Goal: Task Accomplishment & Management: Manage account settings

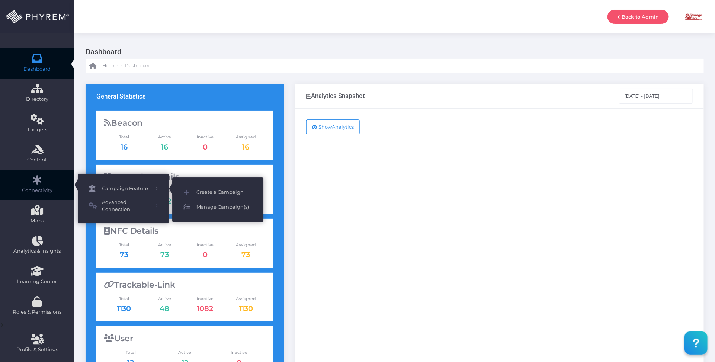
click at [216, 207] on span "Manage Campaign(s)" at bounding box center [224, 207] width 56 height 10
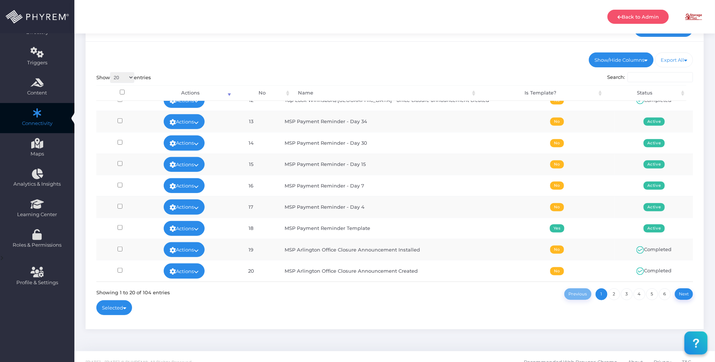
scroll to position [77, 0]
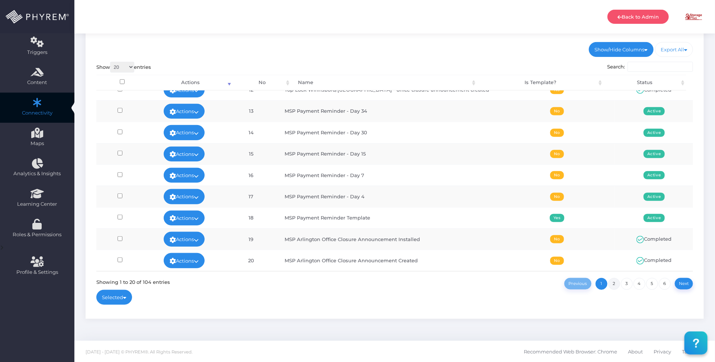
click at [614, 281] on link "2" at bounding box center [614, 284] width 12 height 12
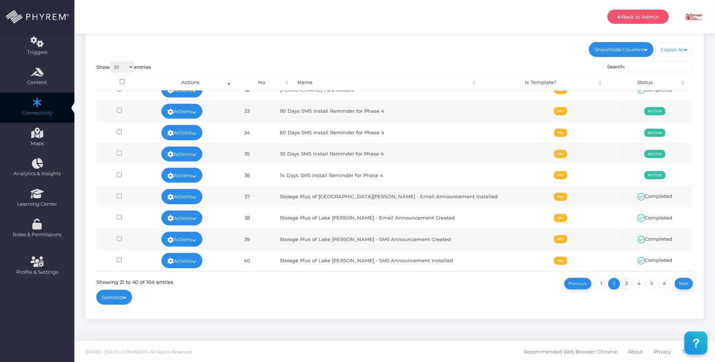
click at [627, 283] on link "3" at bounding box center [627, 284] width 12 height 12
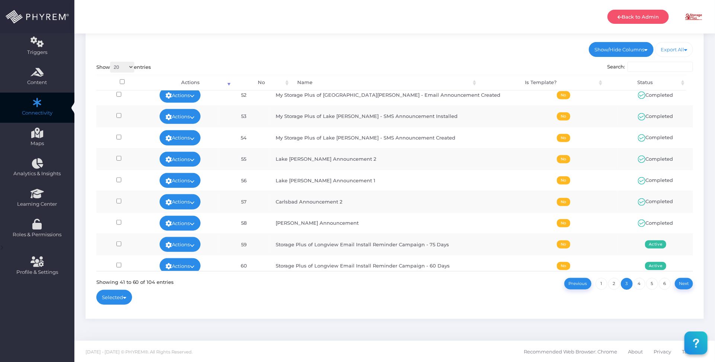
scroll to position [251, 0]
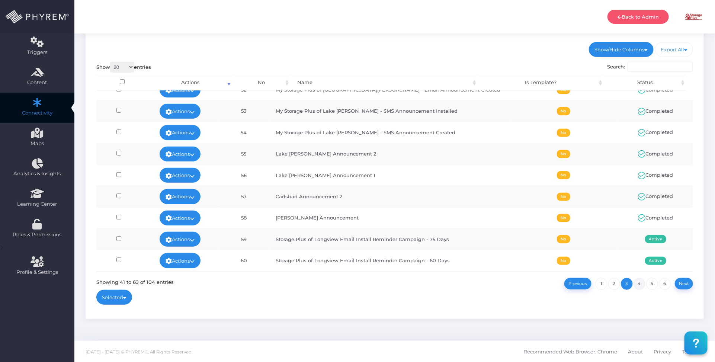
click at [637, 283] on link "4" at bounding box center [639, 284] width 12 height 12
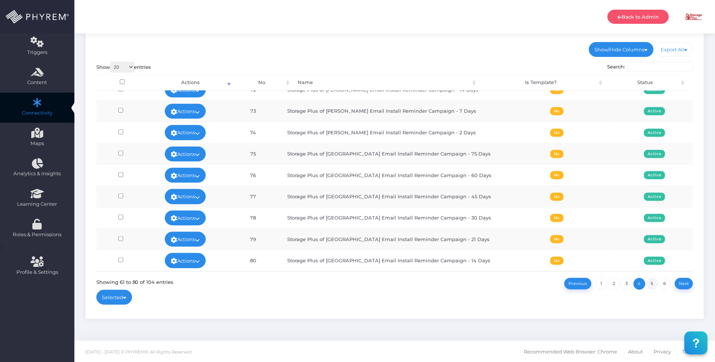
click at [652, 281] on link "5" at bounding box center [652, 284] width 12 height 12
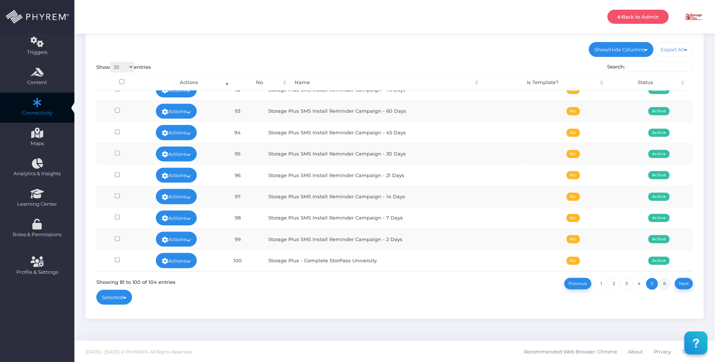
click at [666, 283] on link "6" at bounding box center [665, 284] width 12 height 12
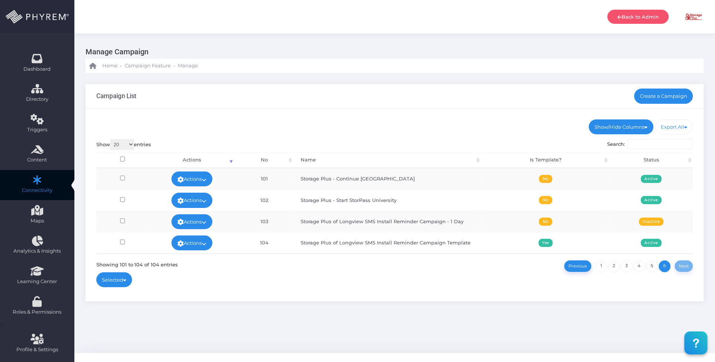
scroll to position [13, 0]
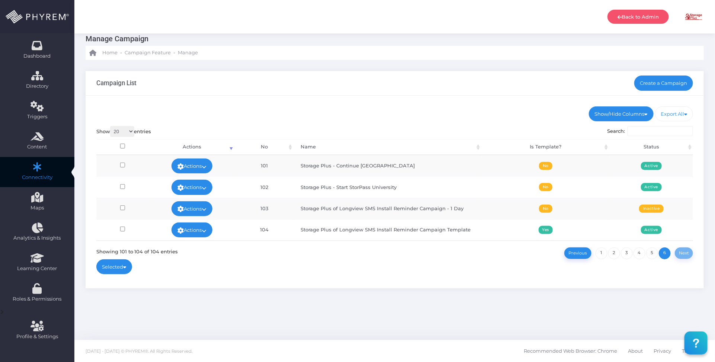
click at [454, 117] on ul "Show/Hide Columns No Name Is Template? Status" at bounding box center [394, 113] width 597 height 15
click at [646, 15] on link "Back to Admin" at bounding box center [637, 17] width 61 height 14
